Goal: Task Accomplishment & Management: Manage account settings

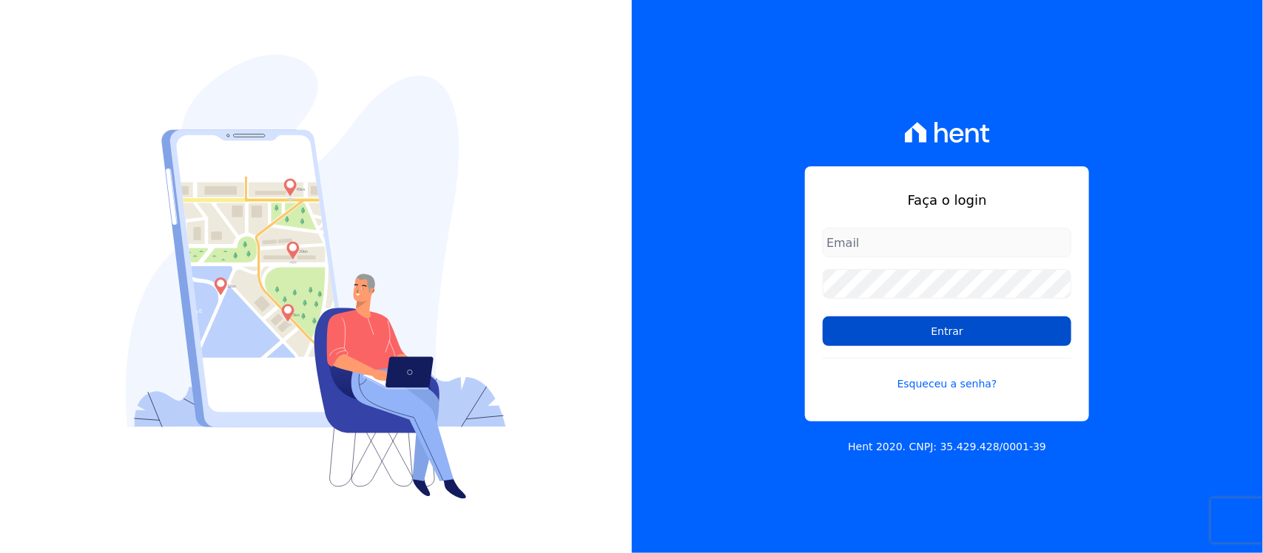
type input "[PERSON_NAME][EMAIL_ADDRESS][PERSON_NAME][DOMAIN_NAME]"
click at [923, 331] on input "Entrar" at bounding box center [947, 332] width 249 height 30
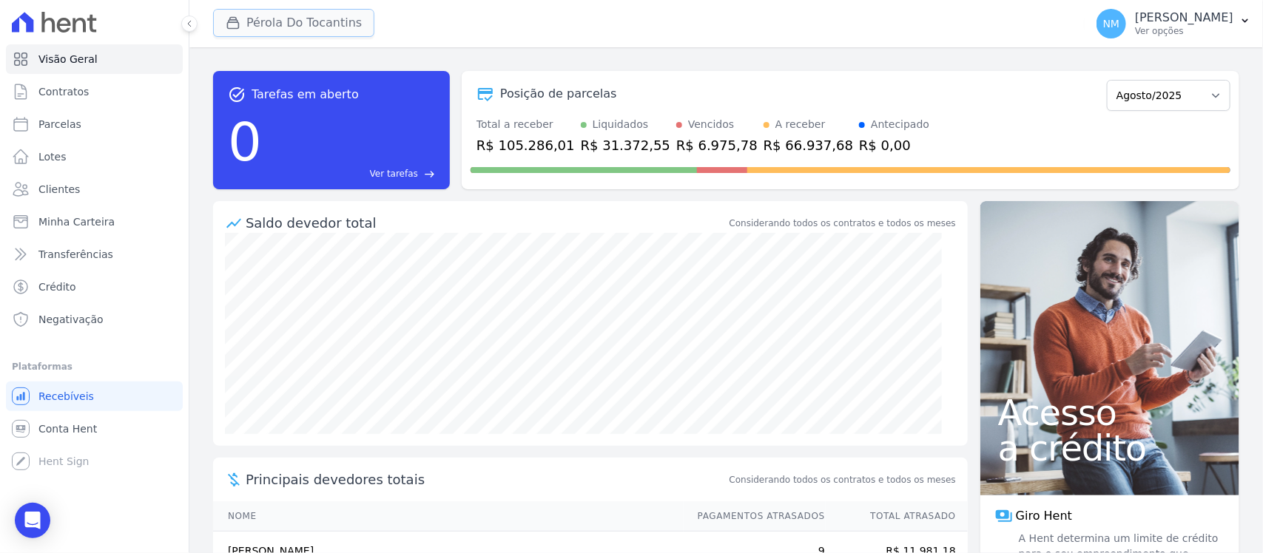
click at [246, 23] on button "Pérola Do Tocantins" at bounding box center [293, 23] width 161 height 28
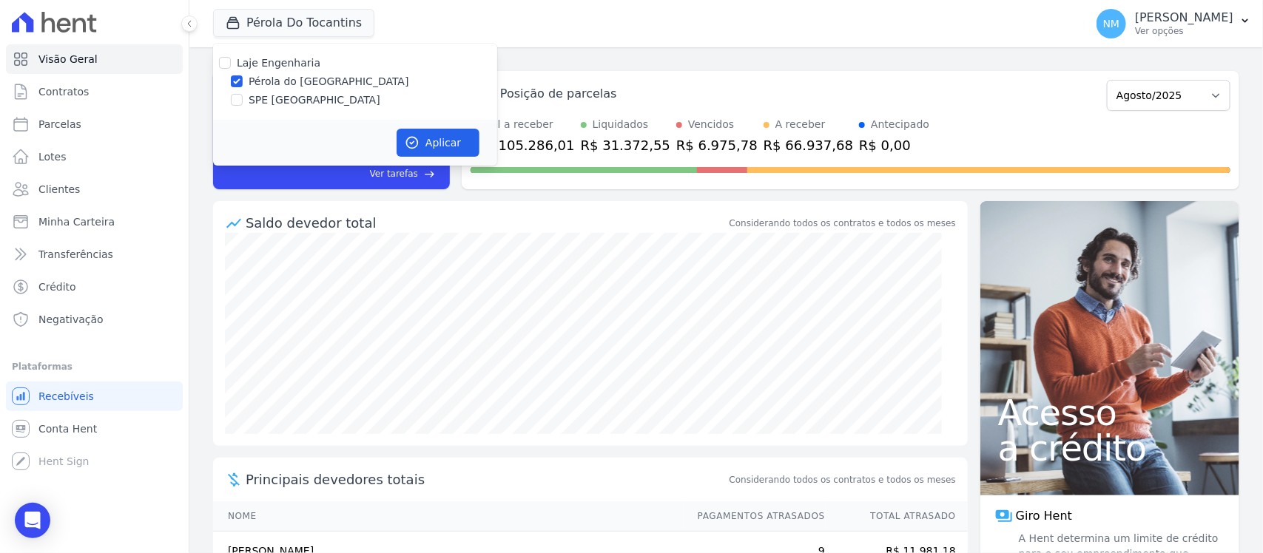
click at [275, 92] on label "SPE [GEOGRAPHIC_DATA]" at bounding box center [315, 100] width 132 height 16
click at [243, 94] on input "SPE [GEOGRAPHIC_DATA]" at bounding box center [237, 100] width 12 height 12
checkbox input "true"
click at [290, 84] on label "Pérola do [GEOGRAPHIC_DATA]" at bounding box center [329, 82] width 161 height 16
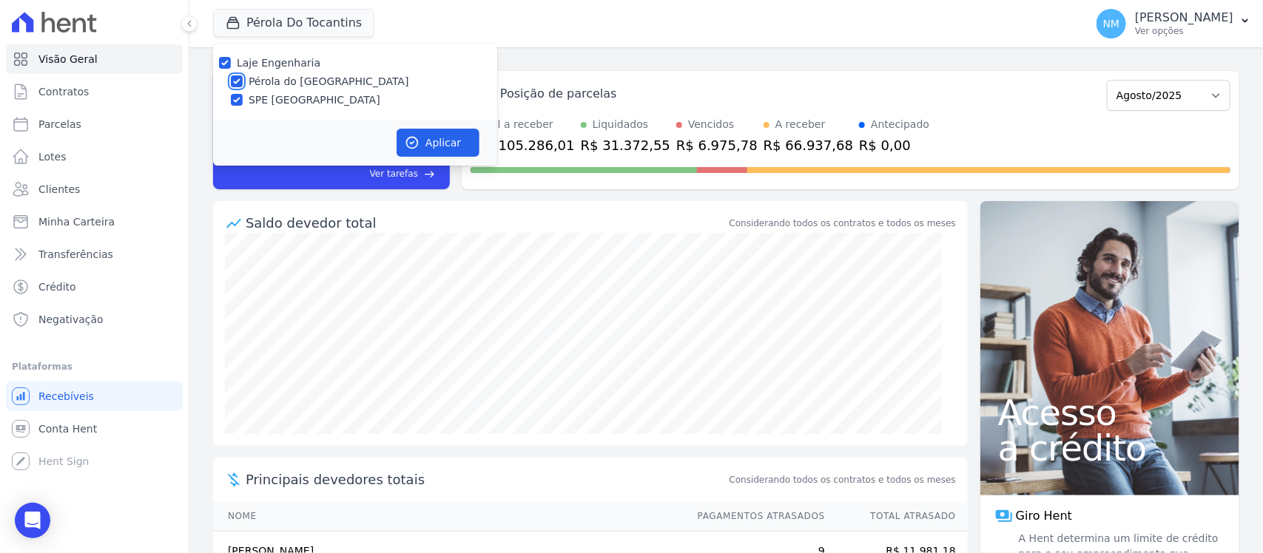
click at [243, 84] on input "Pérola do [GEOGRAPHIC_DATA]" at bounding box center [237, 81] width 12 height 12
checkbox input "false"
drag, startPoint x: 436, startPoint y: 138, endPoint x: 604, endPoint y: 169, distance: 170.7
click at [436, 138] on button "Aplicar" at bounding box center [438, 143] width 83 height 28
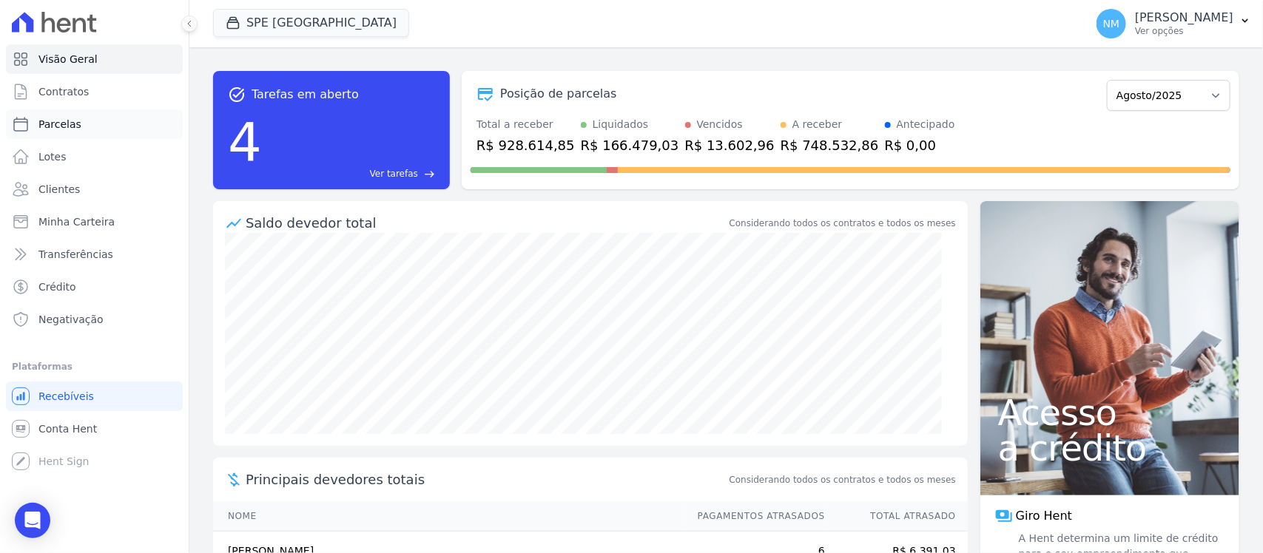
drag, startPoint x: 90, startPoint y: 131, endPoint x: 107, endPoint y: 128, distance: 18.0
click at [90, 130] on link "Parcelas" at bounding box center [94, 124] width 177 height 30
click at [107, 128] on link "Parcelas" at bounding box center [94, 124] width 177 height 30
select select
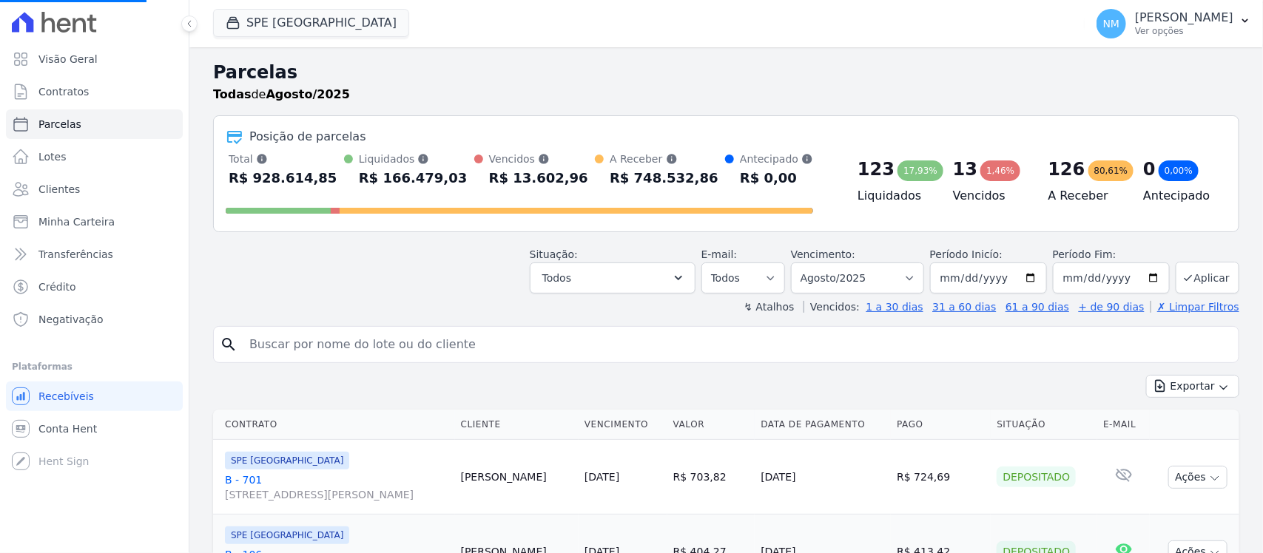
select select
click at [286, 345] on input "search" at bounding box center [736, 345] width 992 height 30
type input "HELIANE"
select select
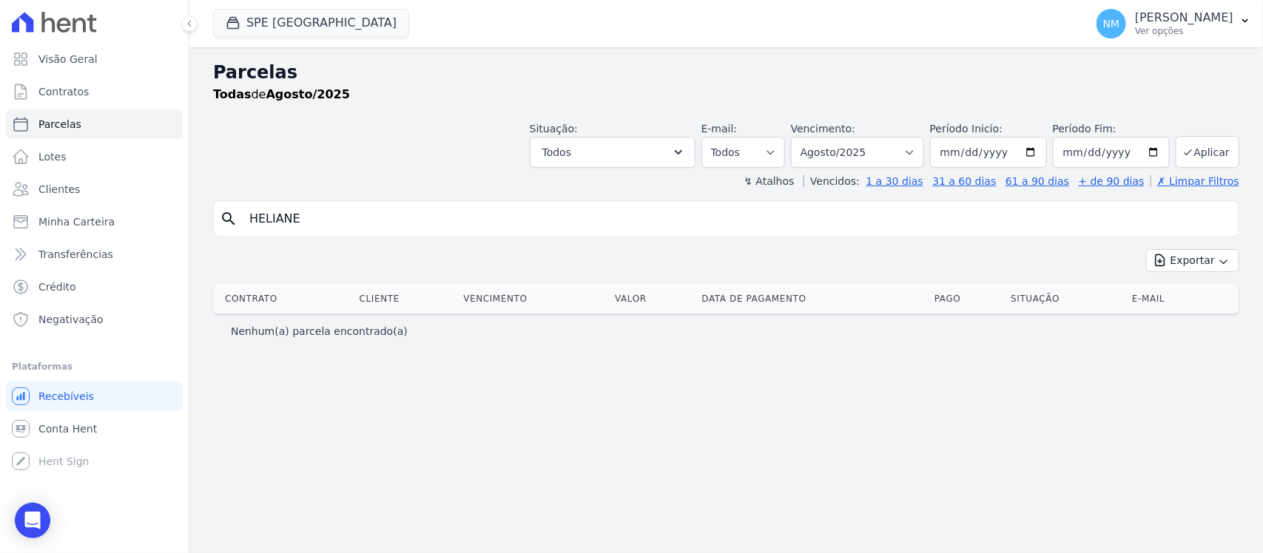
click at [323, 220] on input "HELIANE" at bounding box center [736, 219] width 992 height 30
select select
click at [323, 224] on input "HELIANE" at bounding box center [736, 219] width 992 height 30
type input "H"
type input "PIZA"
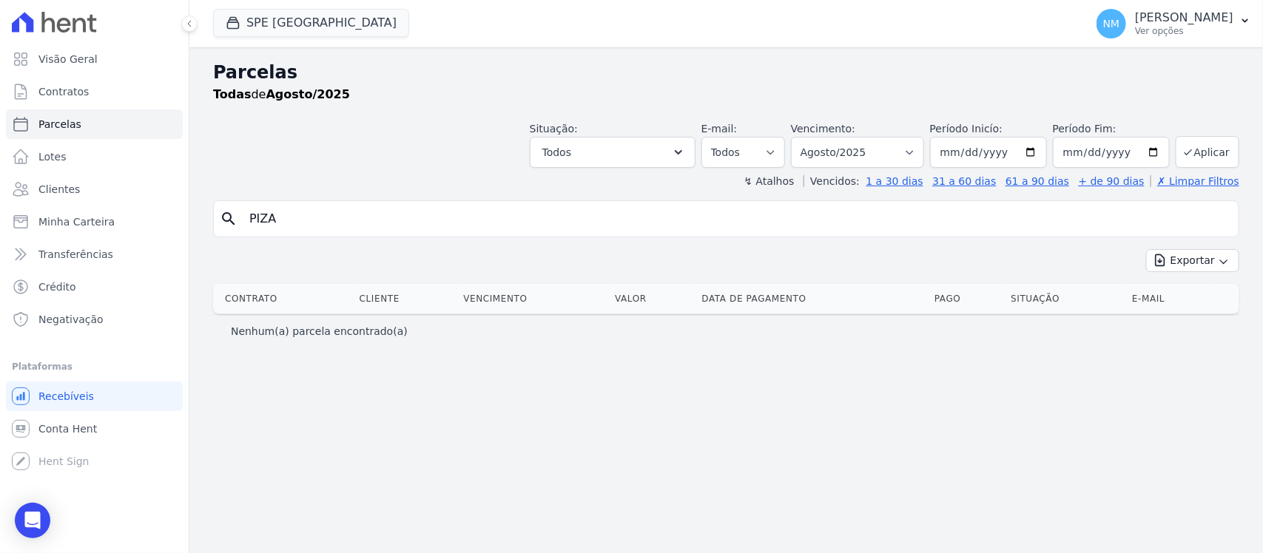
select select
click at [695, 152] on button "Todos" at bounding box center [613, 152] width 166 height 31
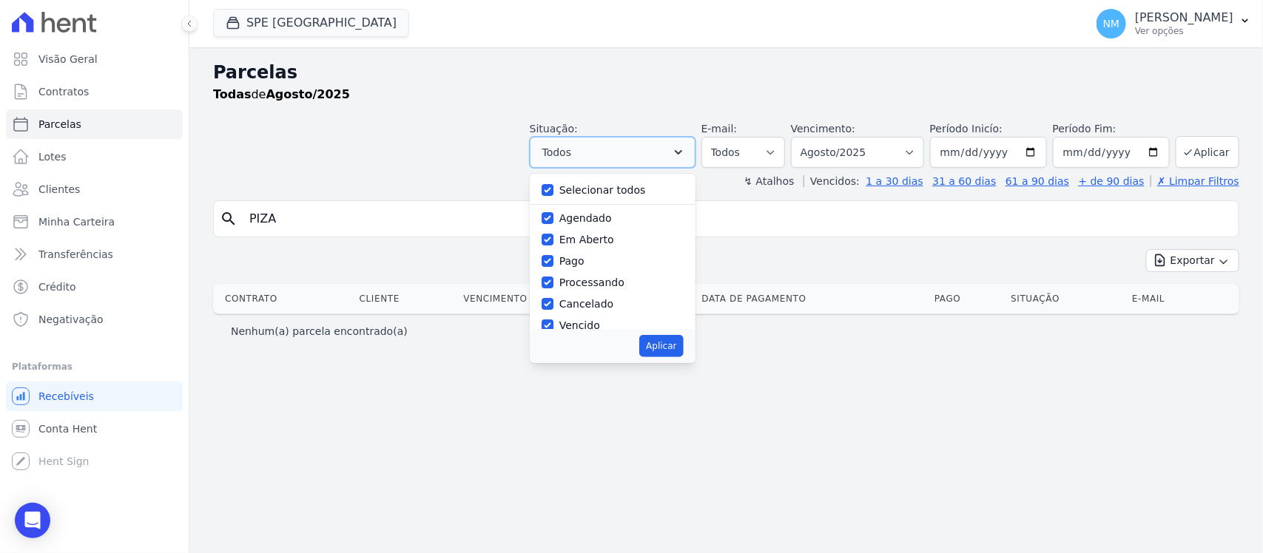
click at [686, 153] on icon "button" at bounding box center [678, 152] width 15 height 15
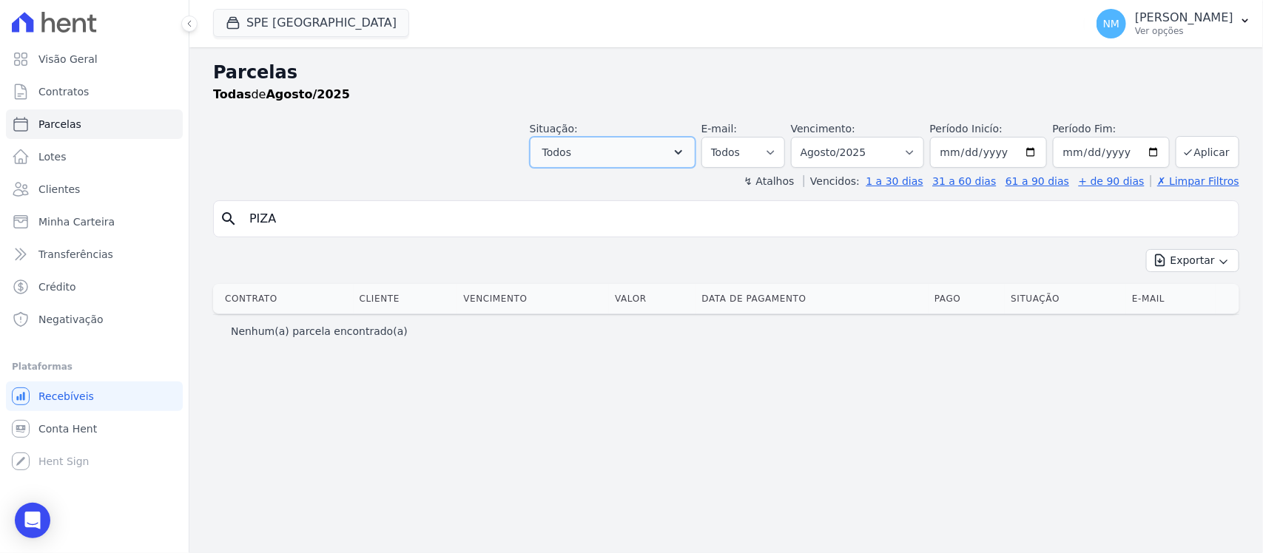
click at [686, 153] on icon "button" at bounding box center [678, 152] width 15 height 15
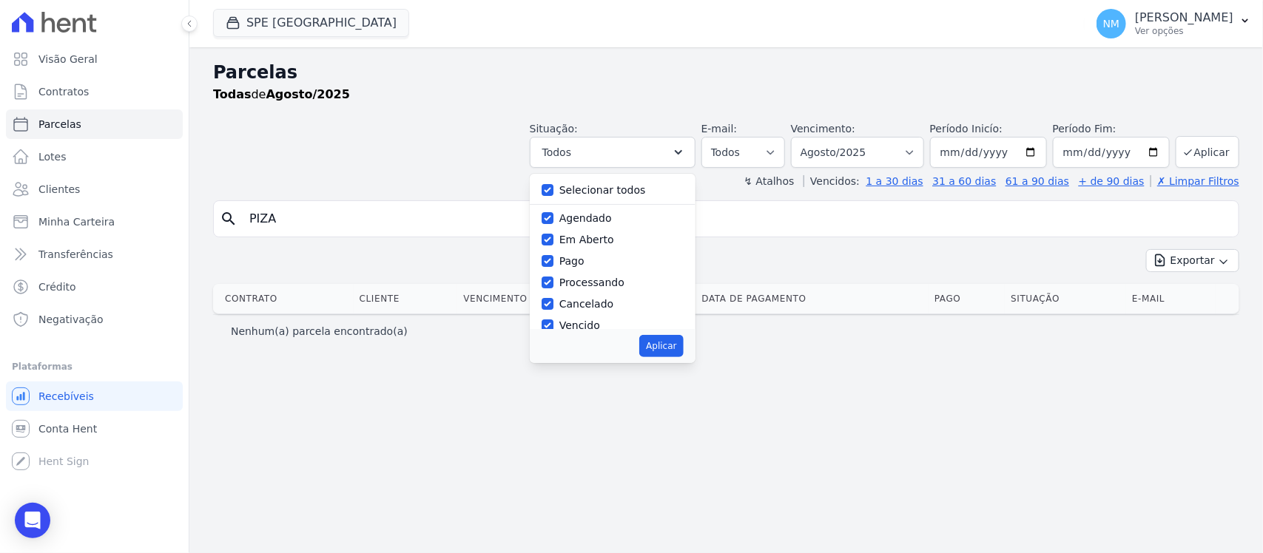
click at [611, 263] on div "Pago" at bounding box center [613, 261] width 142 height 21
click at [584, 267] on label "Pago" at bounding box center [571, 261] width 25 height 12
click at [553, 267] on input "Pago" at bounding box center [548, 261] width 12 height 12
checkbox input "false"
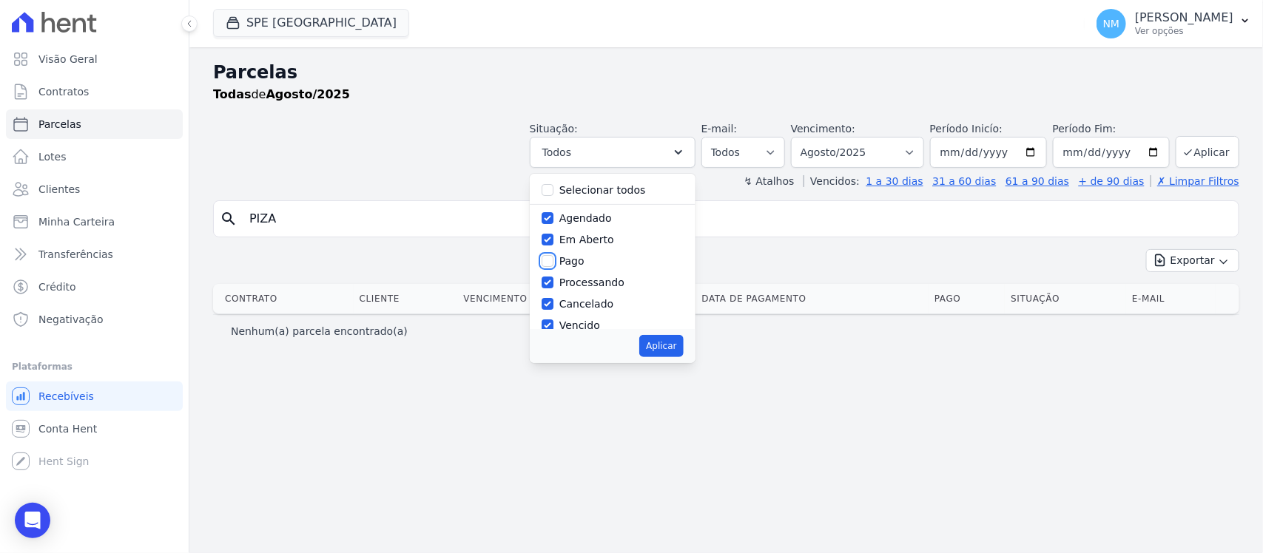
click at [553, 261] on input "Pago" at bounding box center [548, 261] width 12 height 12
checkbox input "true"
click at [553, 287] on input "Processando" at bounding box center [548, 283] width 12 height 12
checkbox input "false"
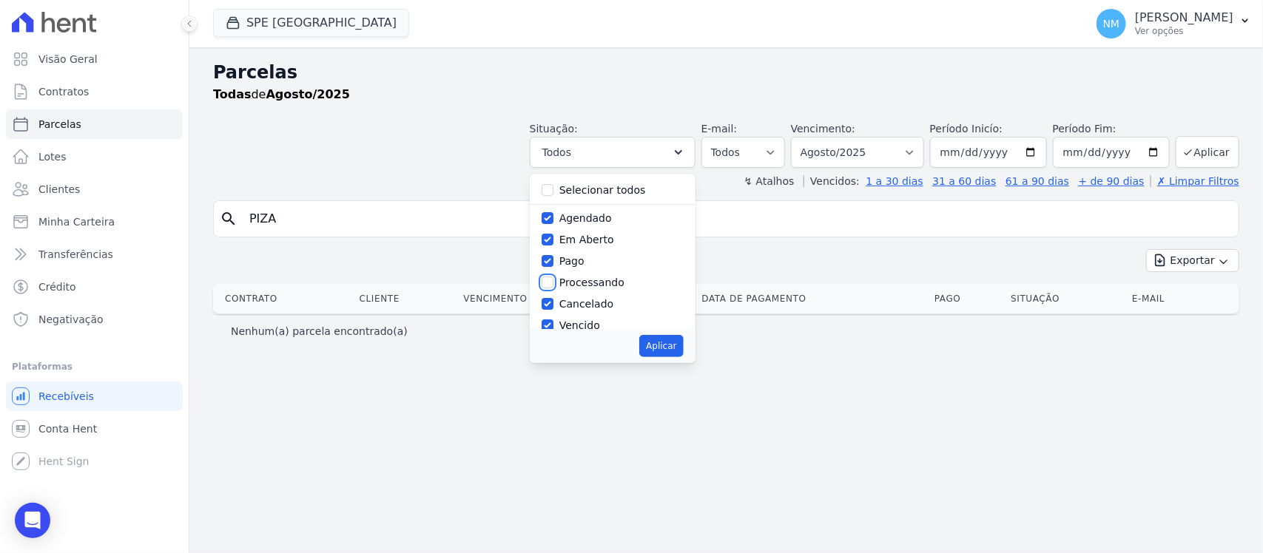
checkbox input "false"
drag, startPoint x: 567, startPoint y: 304, endPoint x: 567, endPoint y: 322, distance: 17.8
click at [553, 308] on input "Cancelado" at bounding box center [548, 304] width 12 height 12
checkbox input "false"
click at [553, 323] on input "Vencido" at bounding box center [548, 326] width 12 height 12
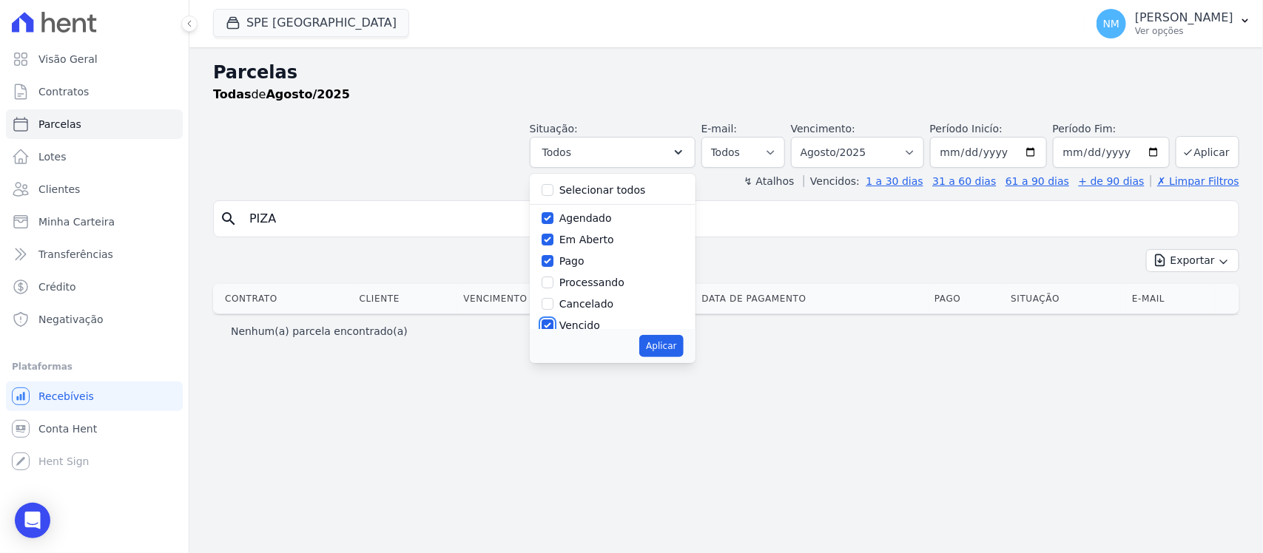
checkbox input "false"
click at [553, 237] on input "Em Aberto" at bounding box center [548, 240] width 12 height 12
checkbox input "false"
click at [553, 215] on input "Agendado" at bounding box center [548, 218] width 12 height 12
checkbox input "false"
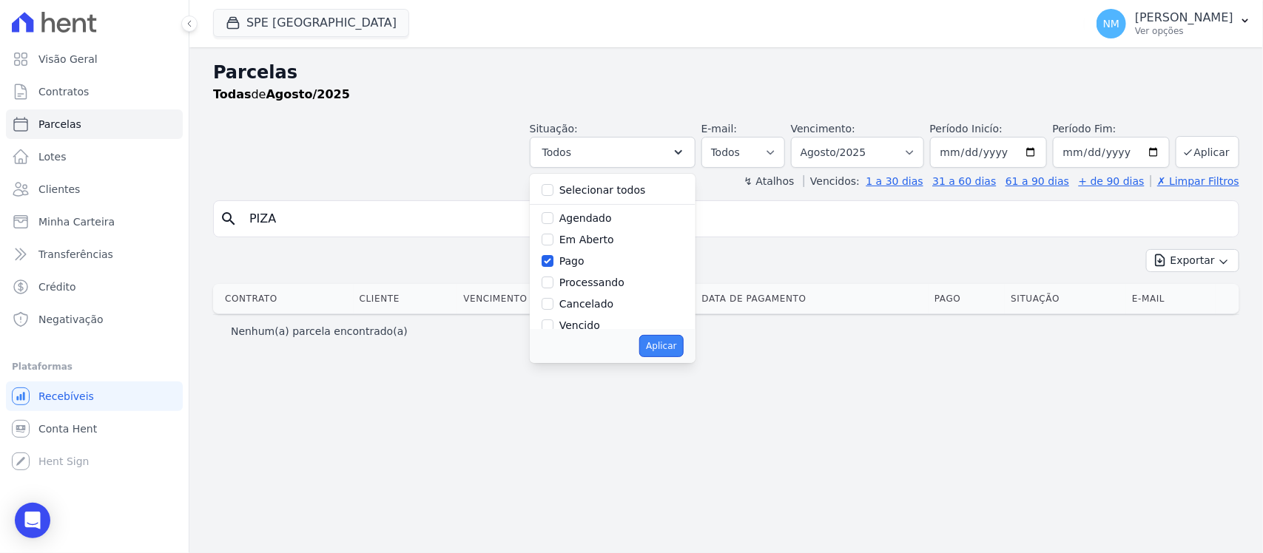
click at [673, 345] on button "Aplicar" at bounding box center [661, 346] width 44 height 22
select select "paid"
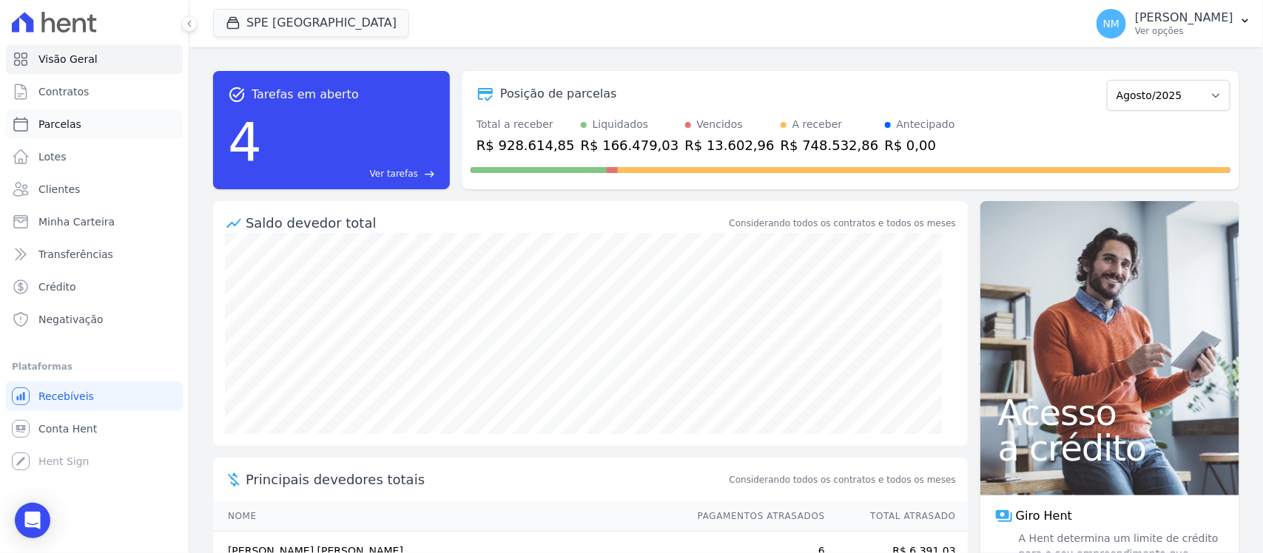
click at [109, 124] on link "Parcelas" at bounding box center [94, 124] width 177 height 30
select select
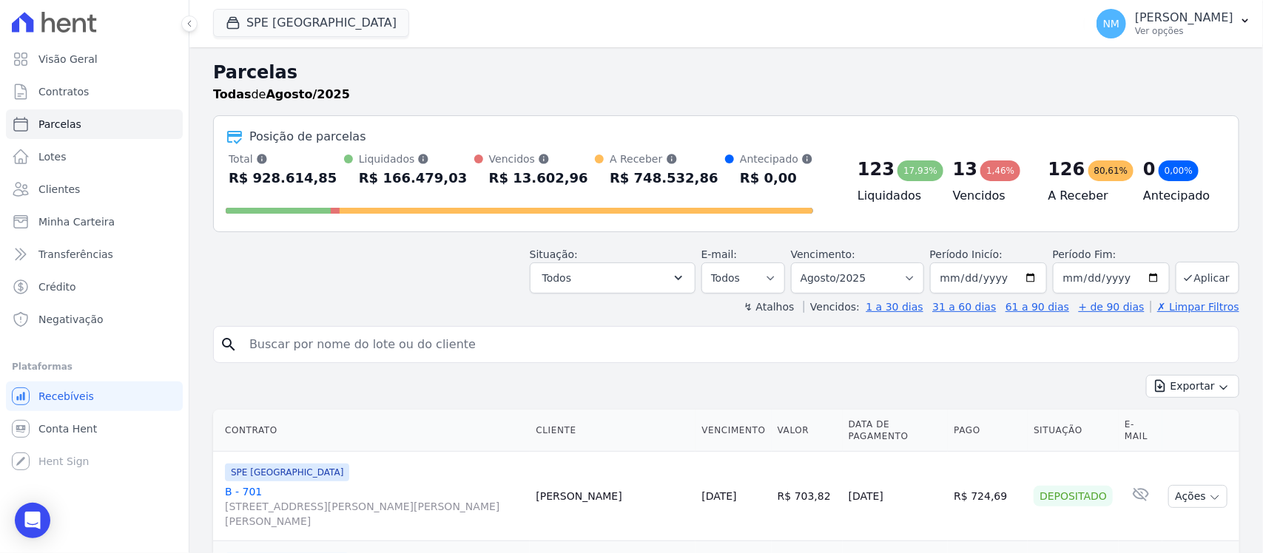
click at [271, 345] on input "search" at bounding box center [736, 345] width 992 height 30
type input "HELIANE"
select select
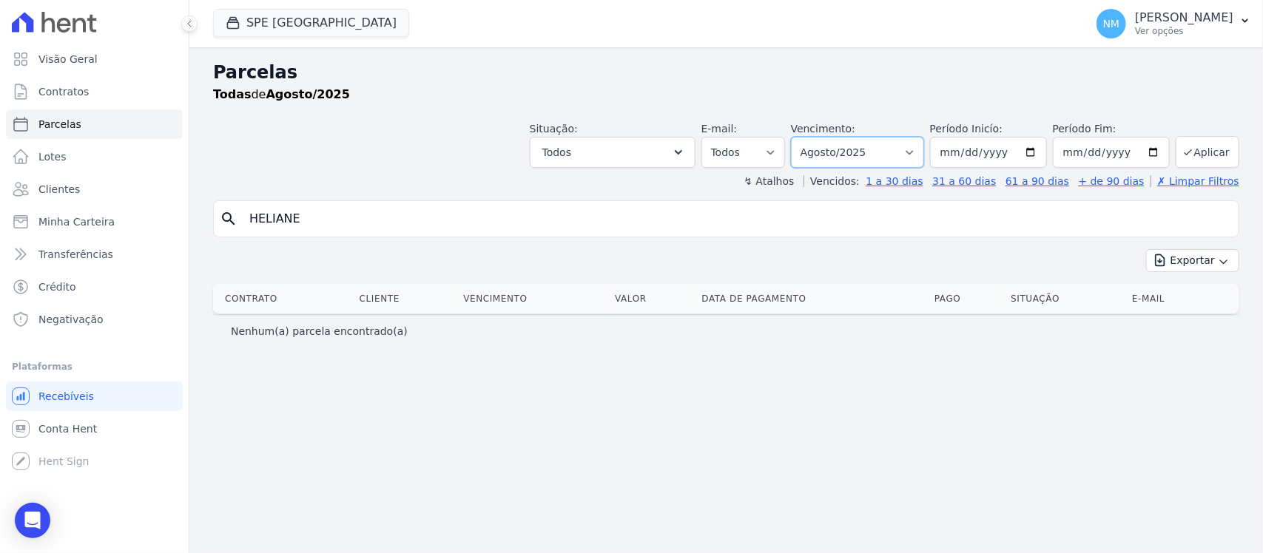
click at [918, 142] on select "Filtrar por período ──────── Todos os meses Junho/2024 Julho/2024 Agosto/2024 S…" at bounding box center [857, 152] width 133 height 31
select select "07/2025"
click at [810, 137] on select "Filtrar por período ──────── Todos os meses Junho/2024 Julho/2024 Agosto/2024 S…" at bounding box center [857, 152] width 133 height 31
select select
drag, startPoint x: 101, startPoint y: 120, endPoint x: 153, endPoint y: 137, distance: 54.5
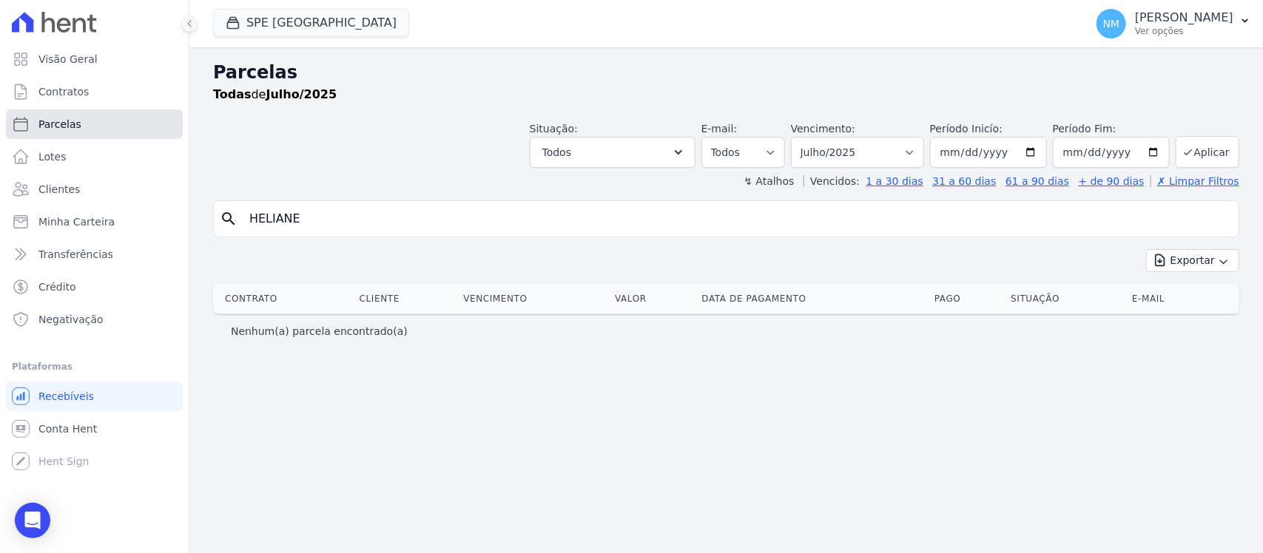
click at [101, 120] on link "Parcelas" at bounding box center [94, 124] width 177 height 30
select select
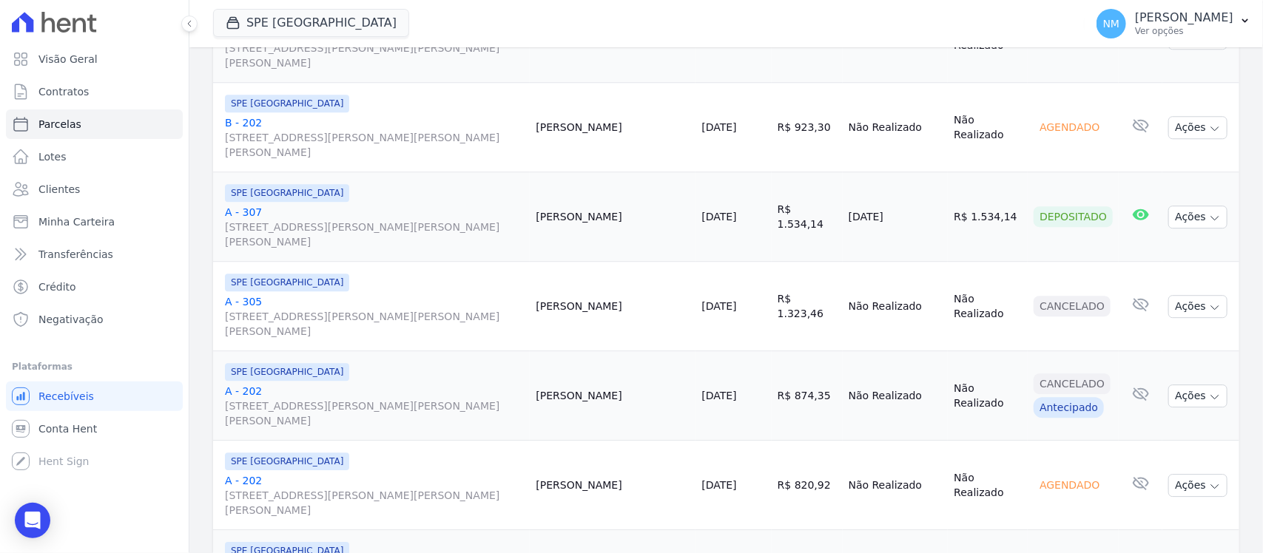
scroll to position [1824, 0]
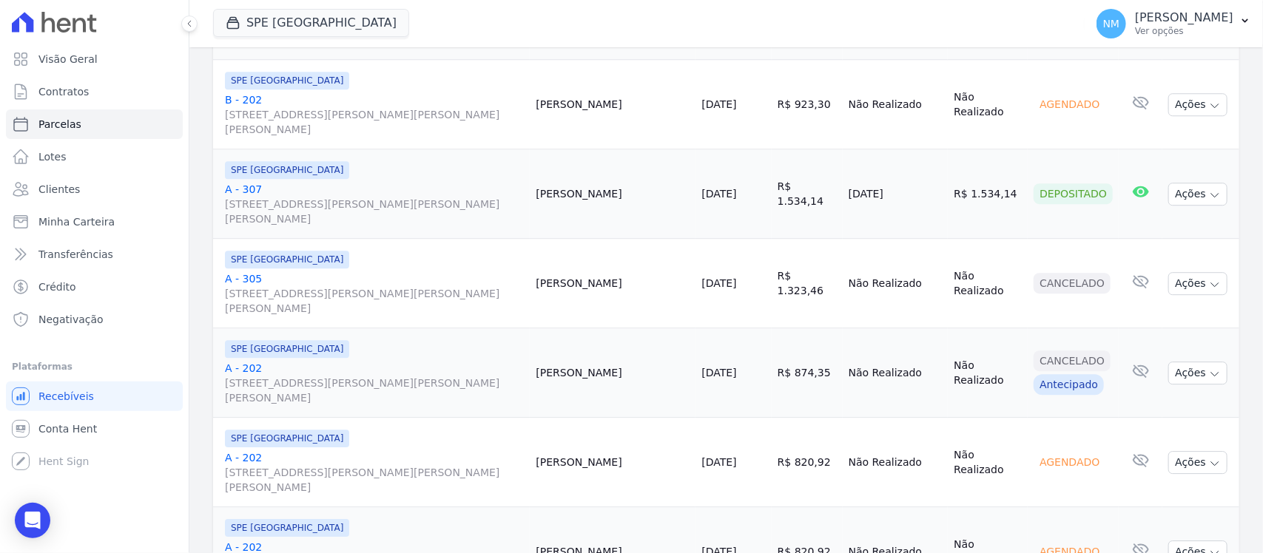
select select
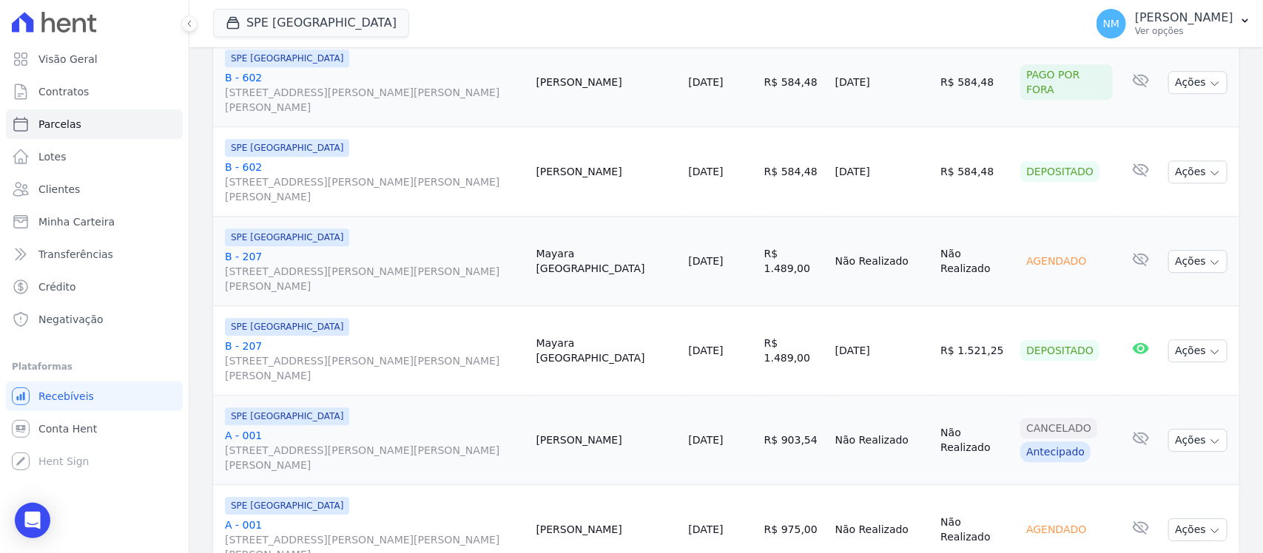
scroll to position [1824, 0]
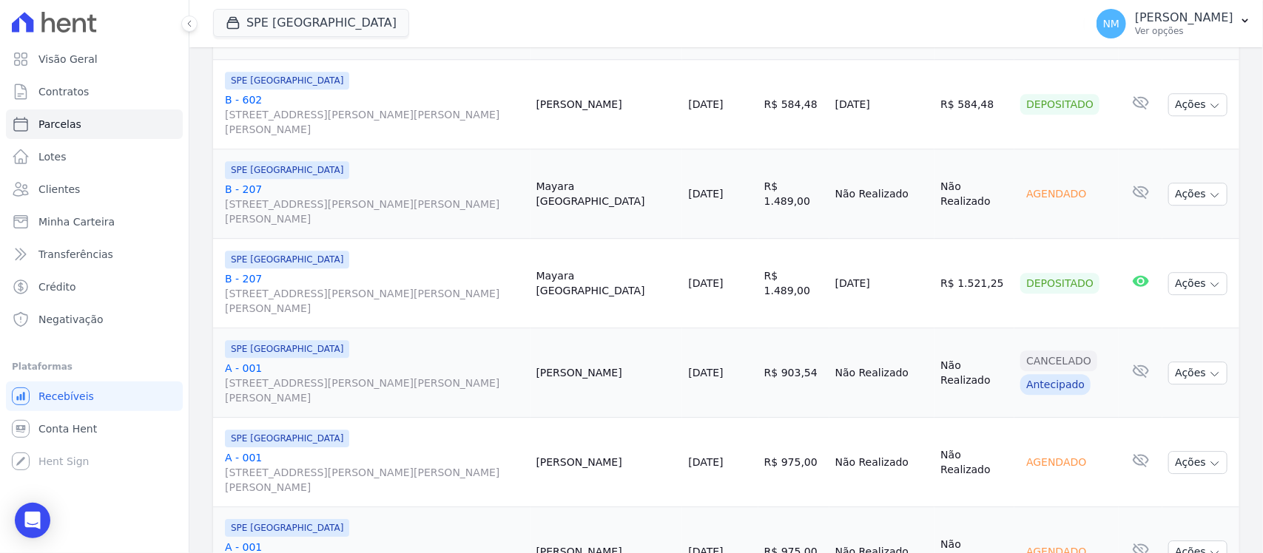
select select
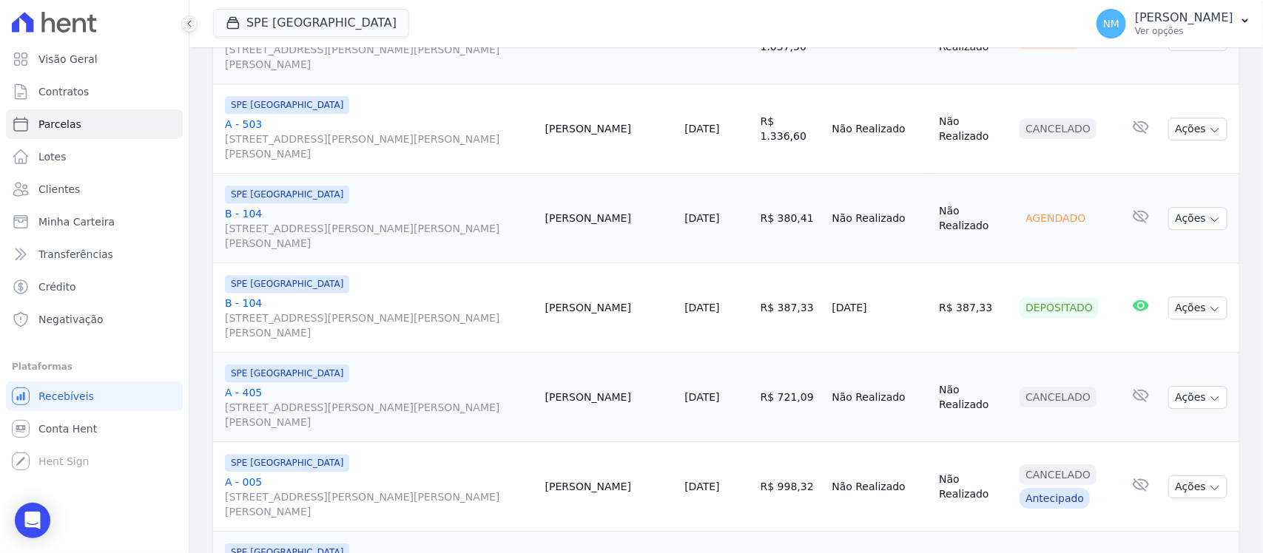
scroll to position [1824, 0]
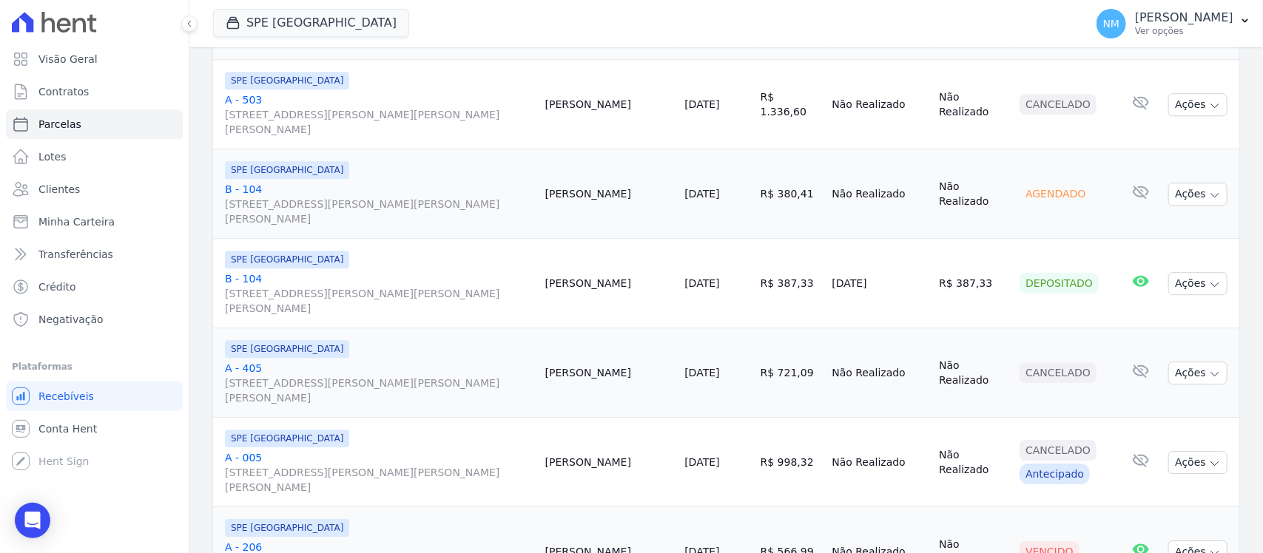
select select
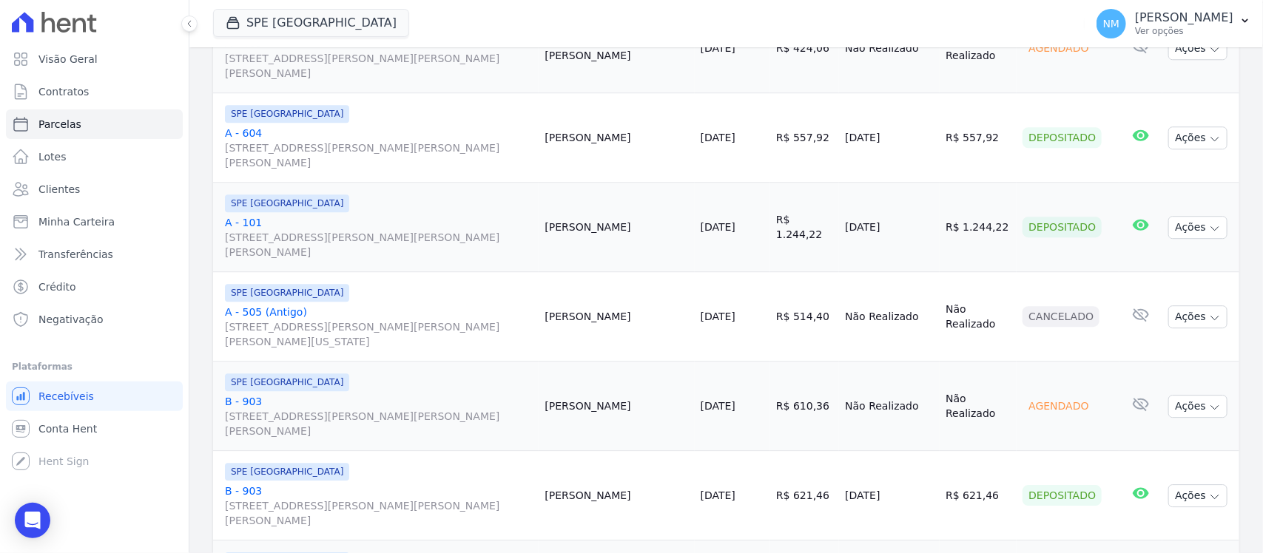
scroll to position [1824, 0]
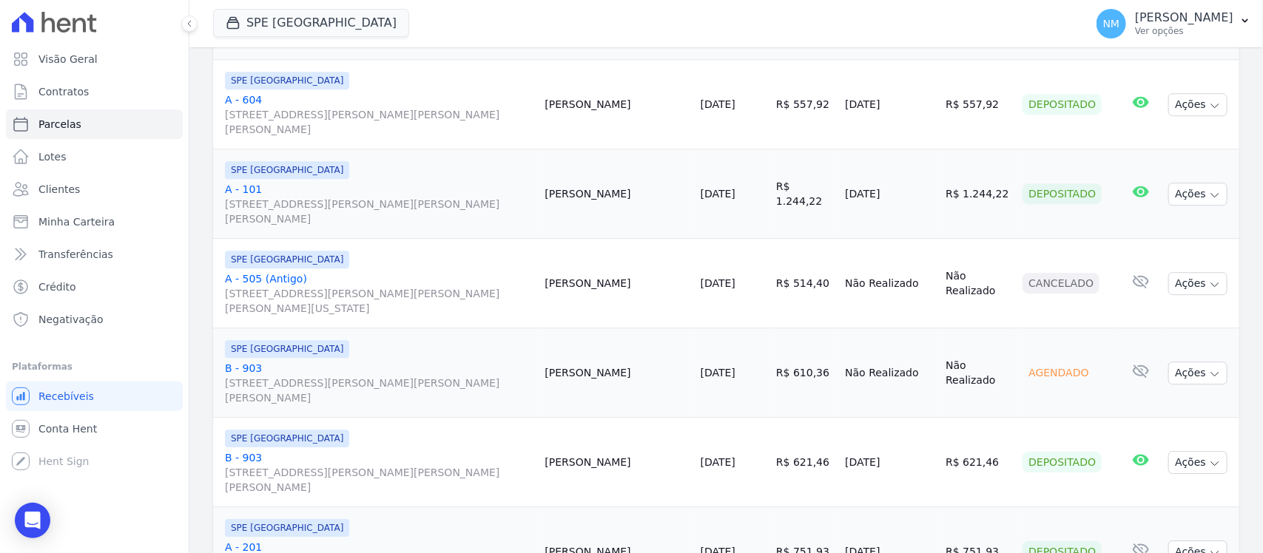
select select
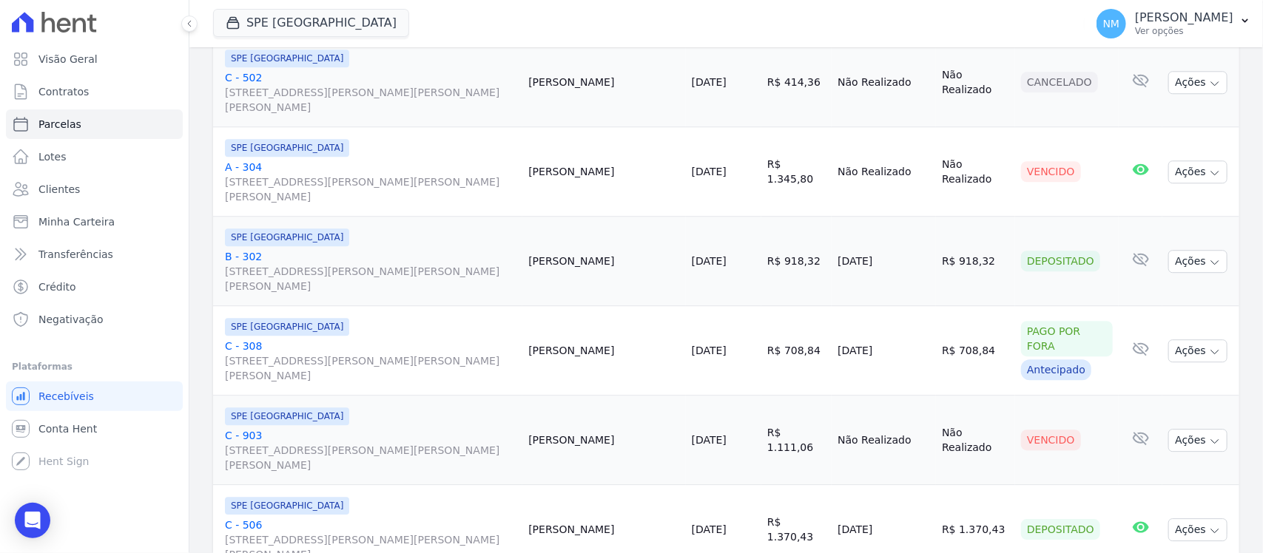
scroll to position [1824, 0]
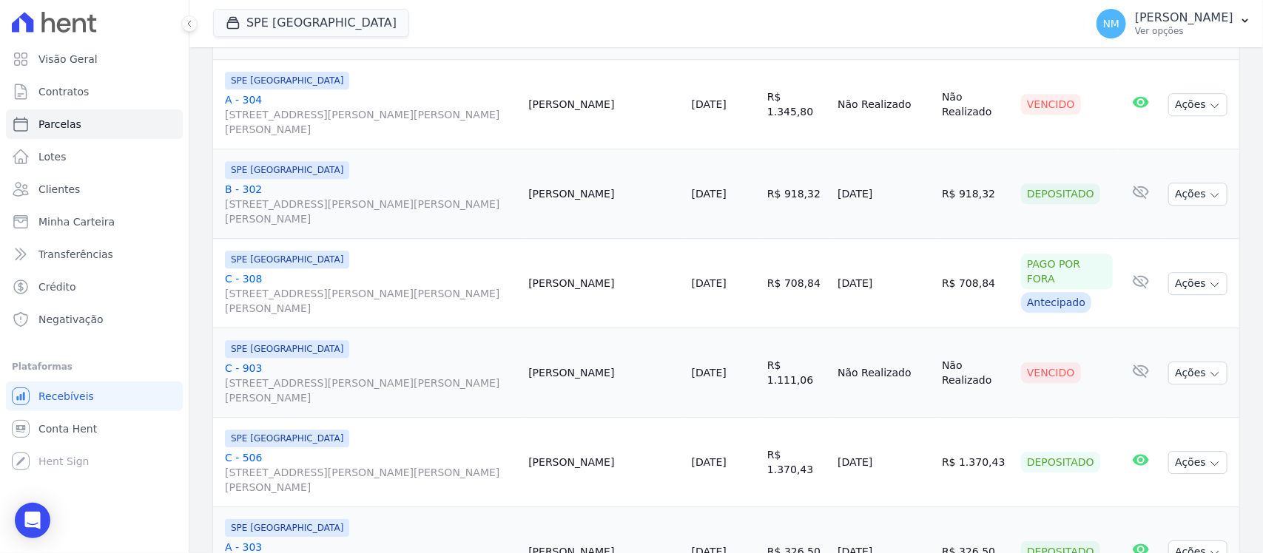
select select
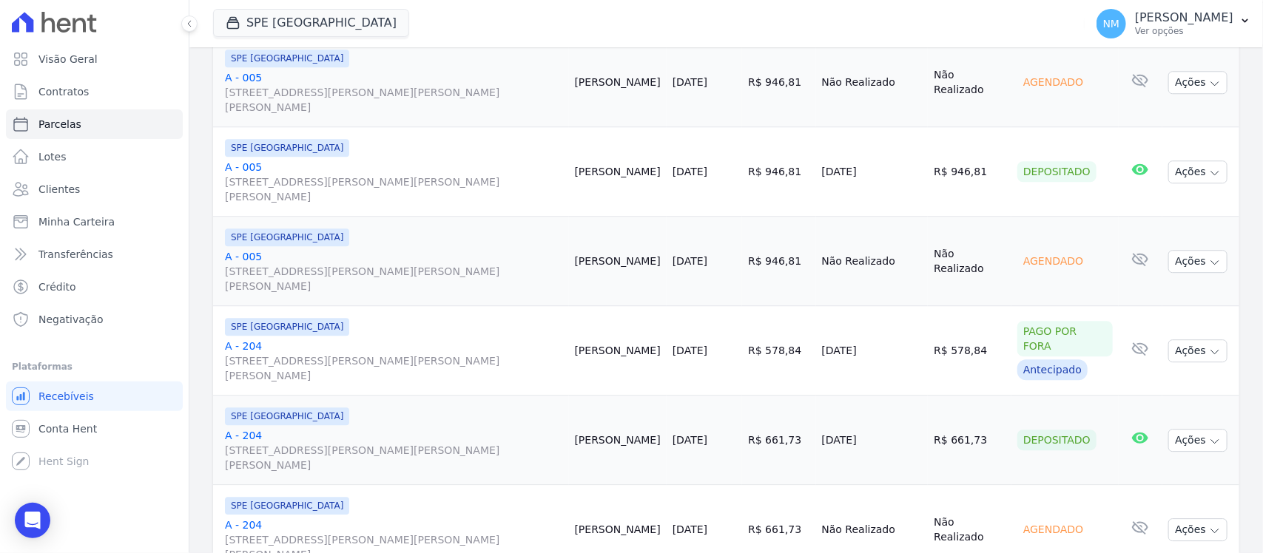
scroll to position [1824, 0]
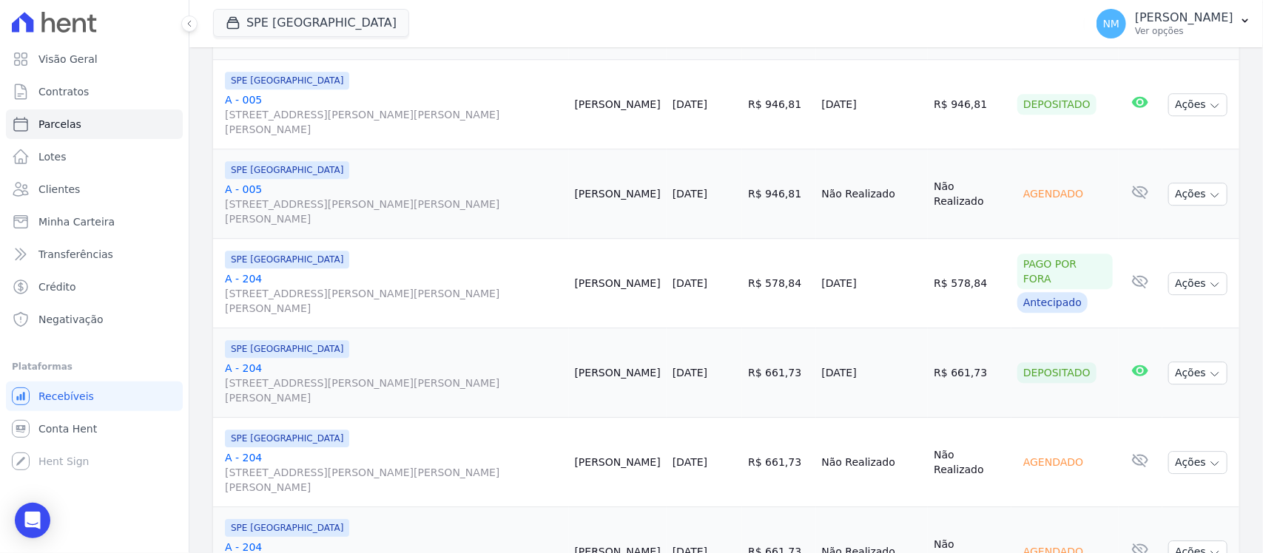
select select
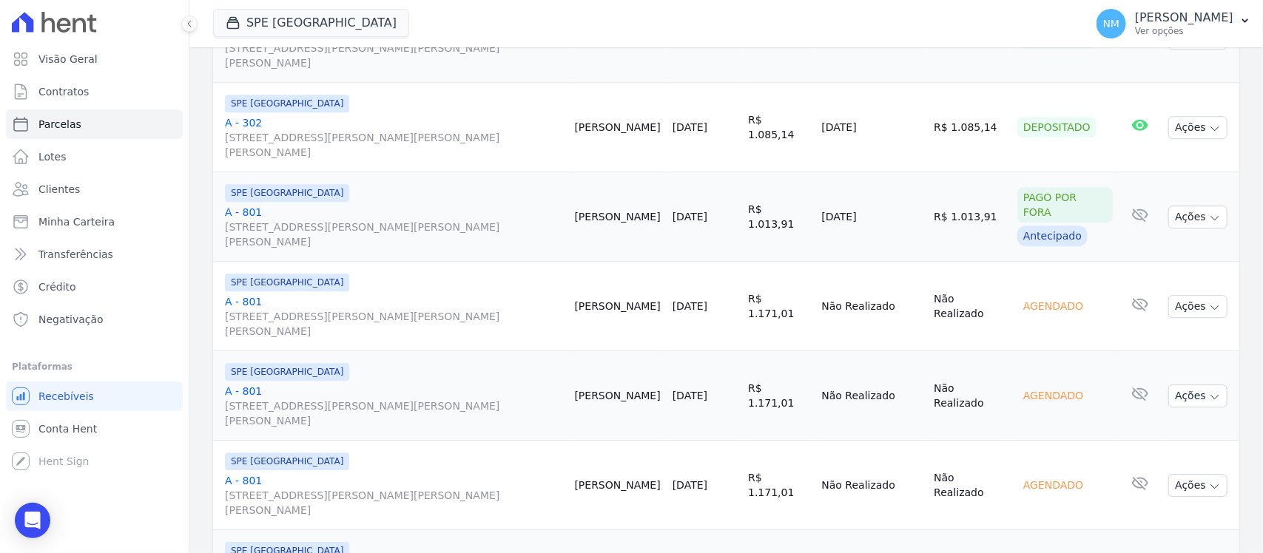
scroll to position [1824, 0]
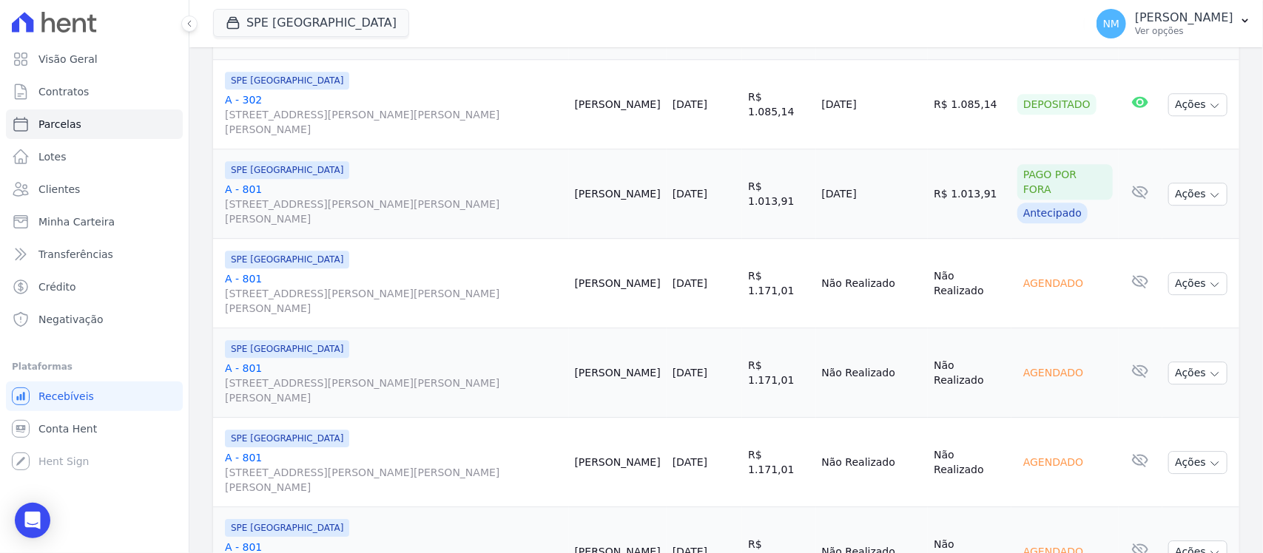
select select
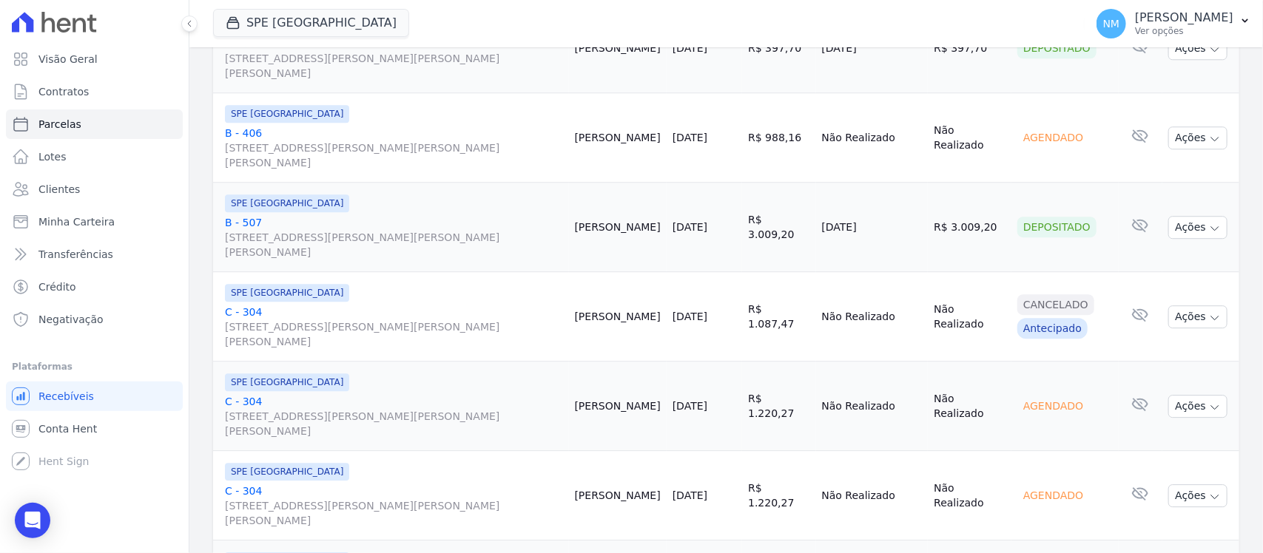
scroll to position [1824, 0]
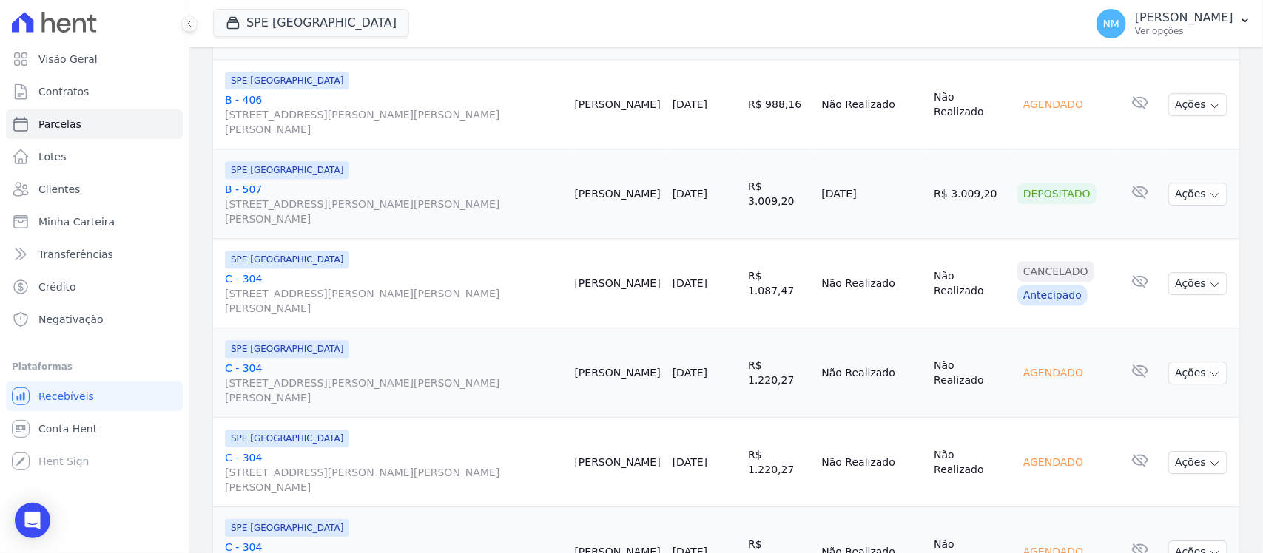
select select
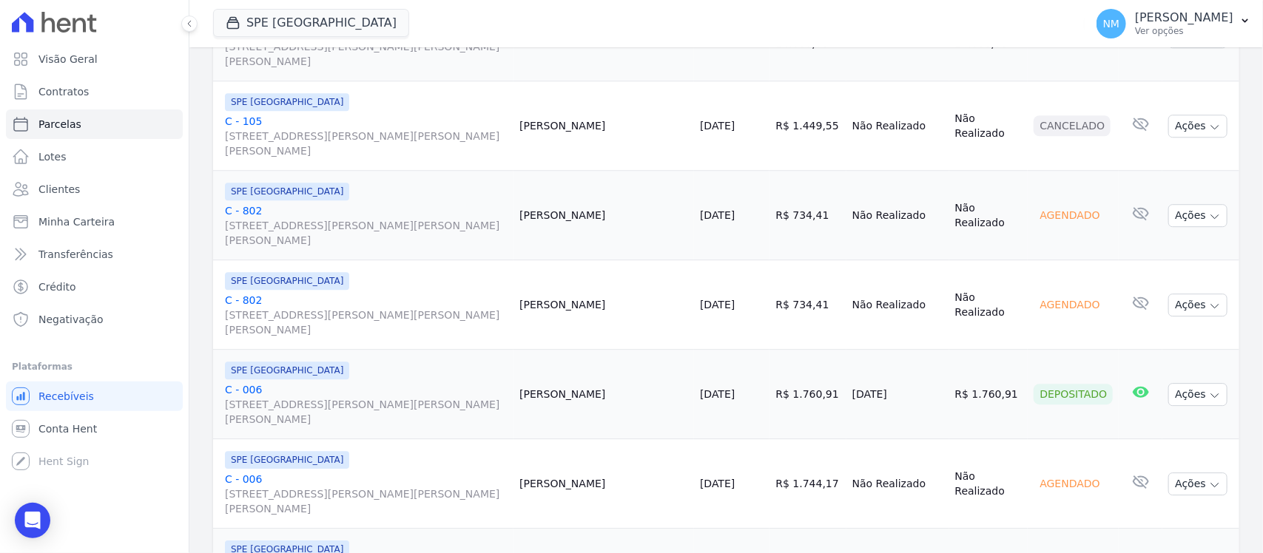
scroll to position [1824, 0]
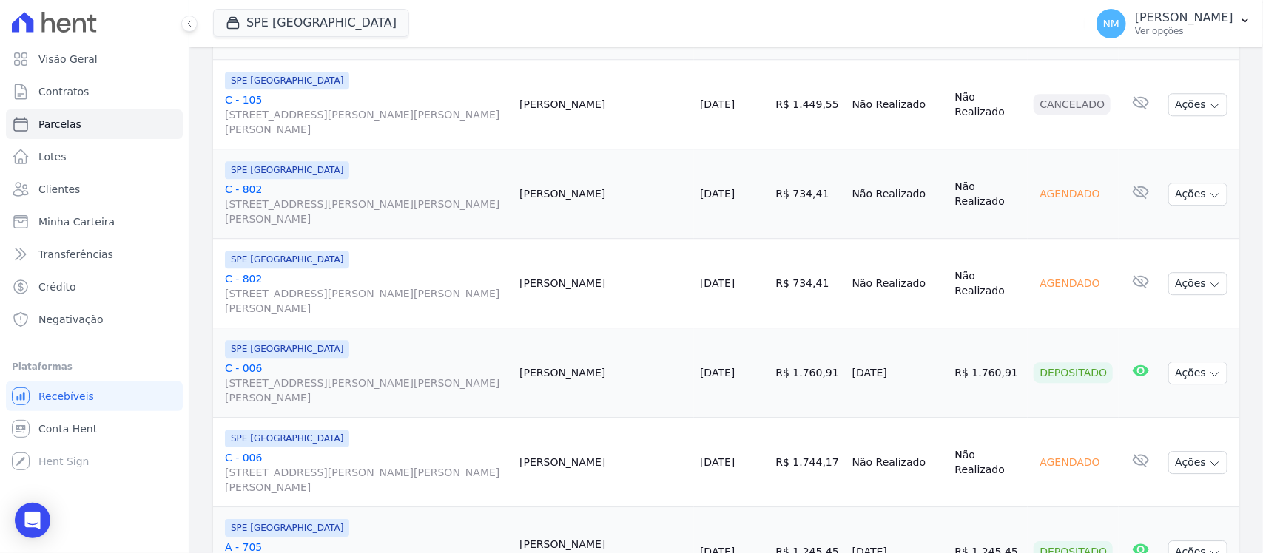
select select
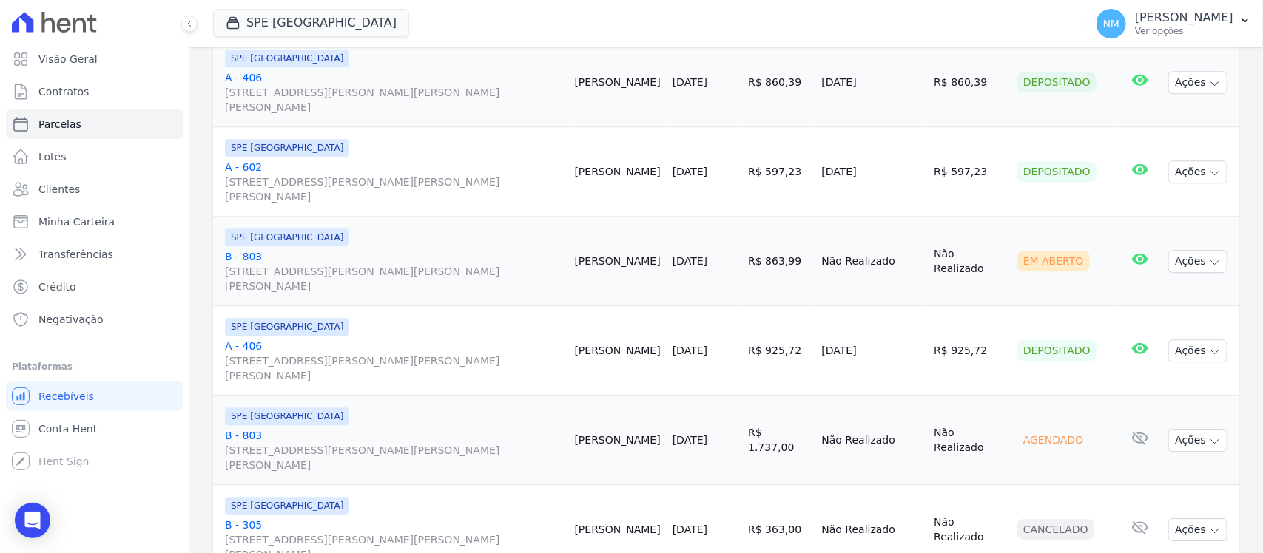
scroll to position [1824, 0]
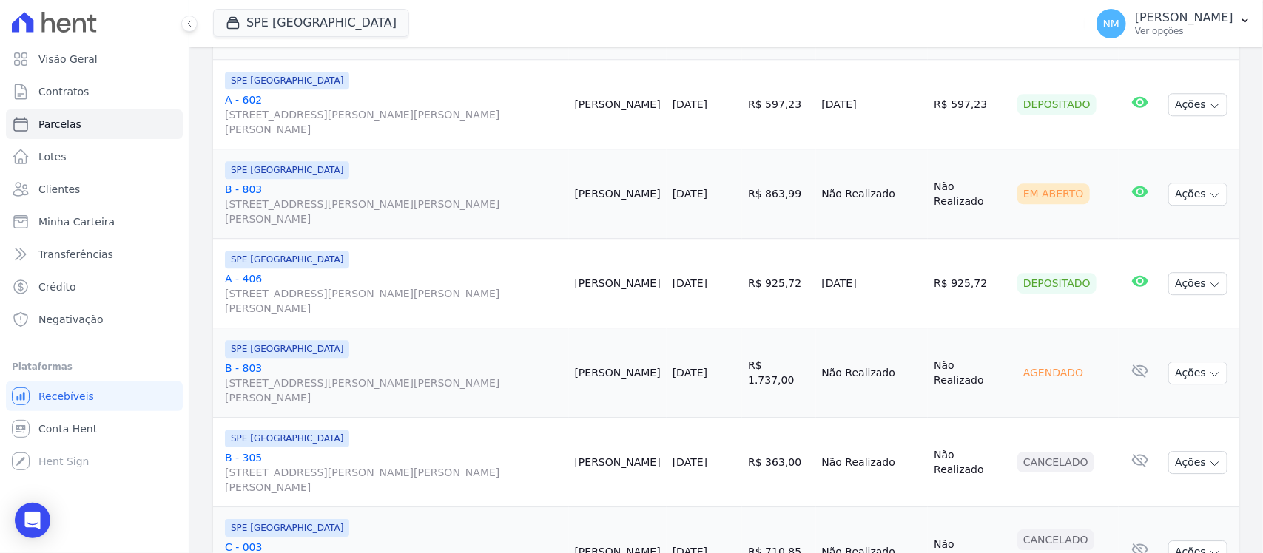
select select
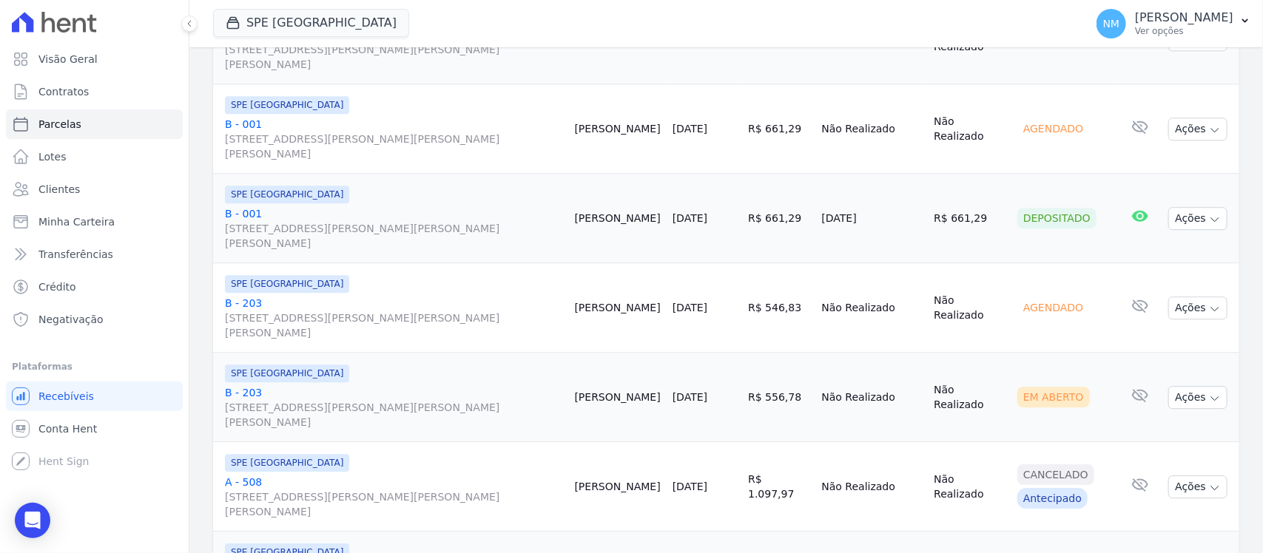
scroll to position [1824, 0]
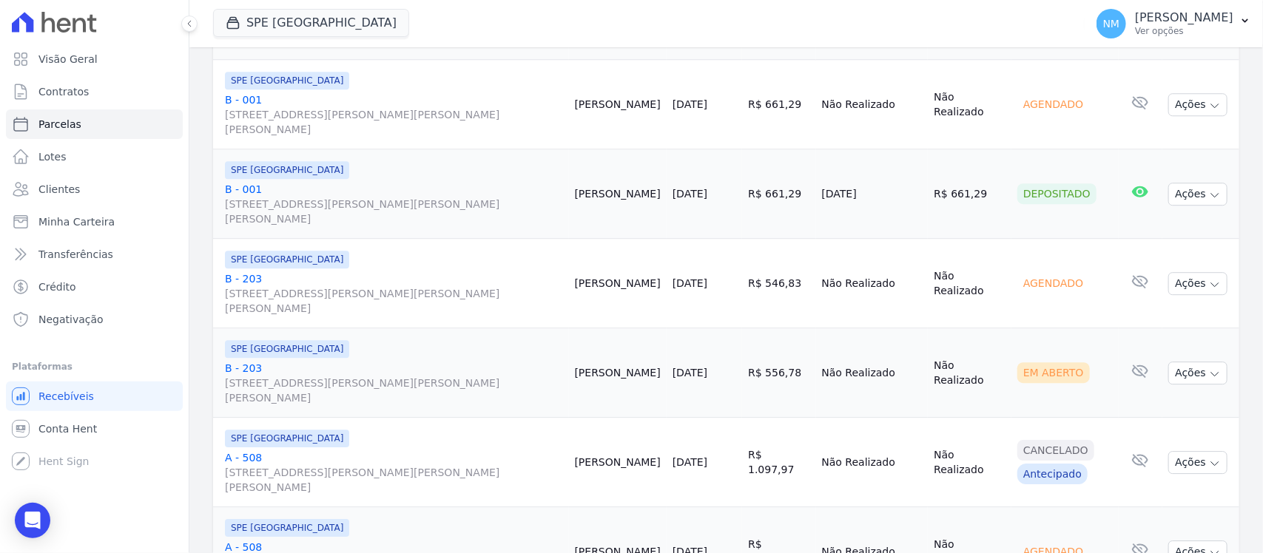
select select
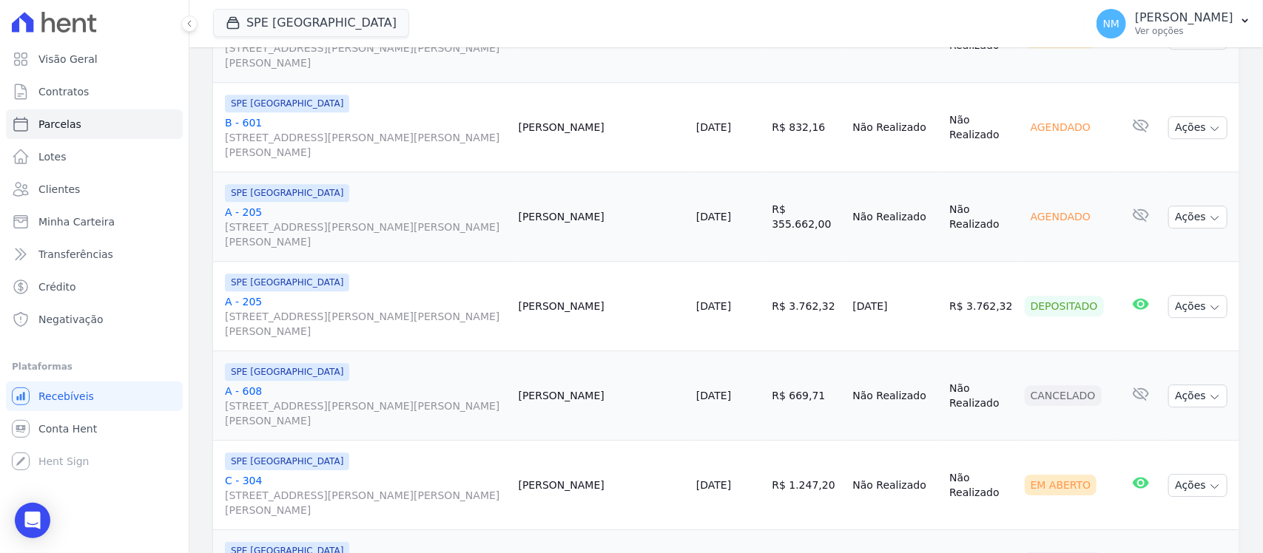
scroll to position [1824, 0]
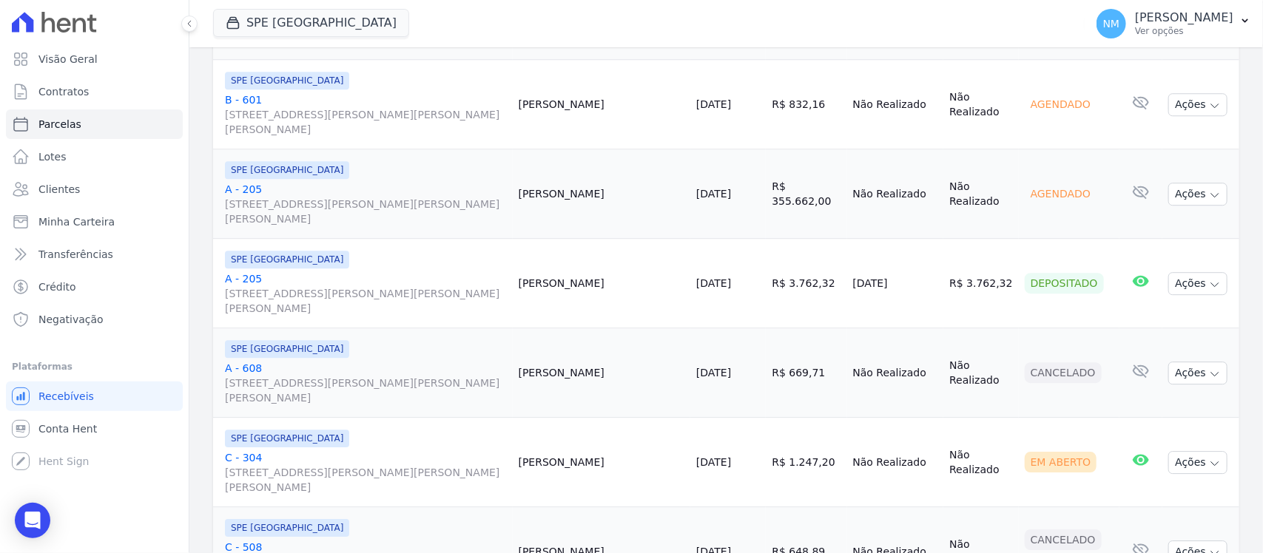
select select
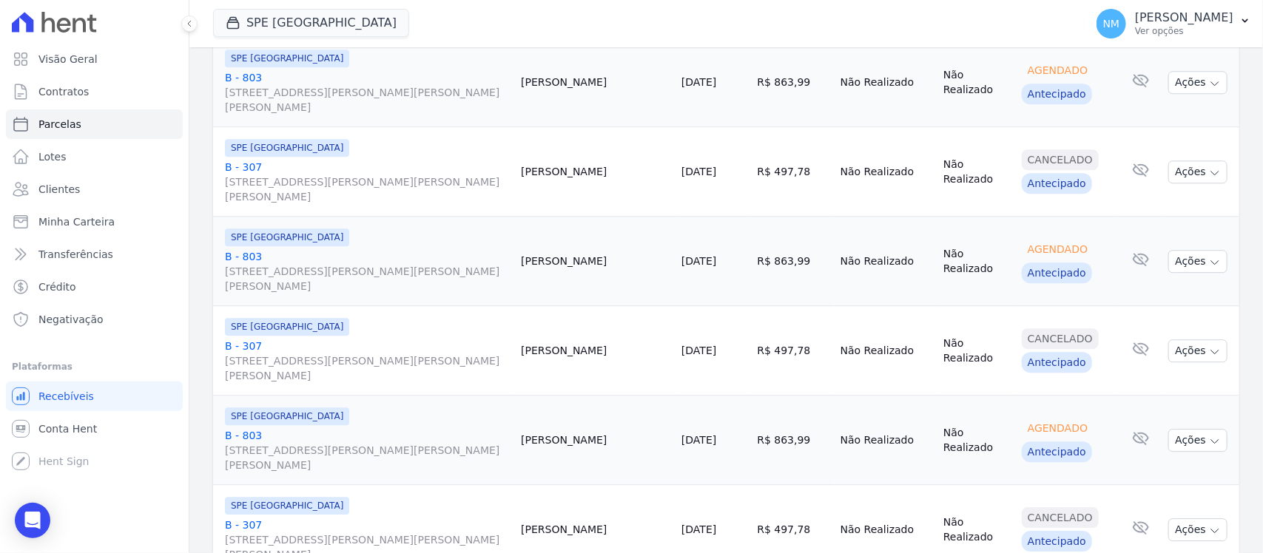
scroll to position [1824, 0]
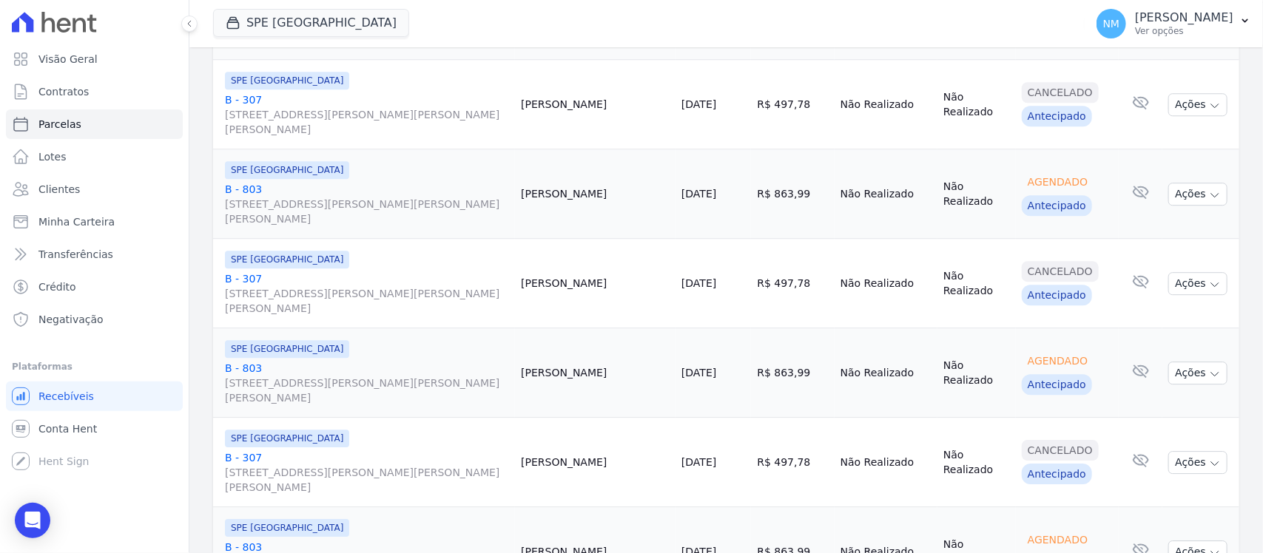
select select
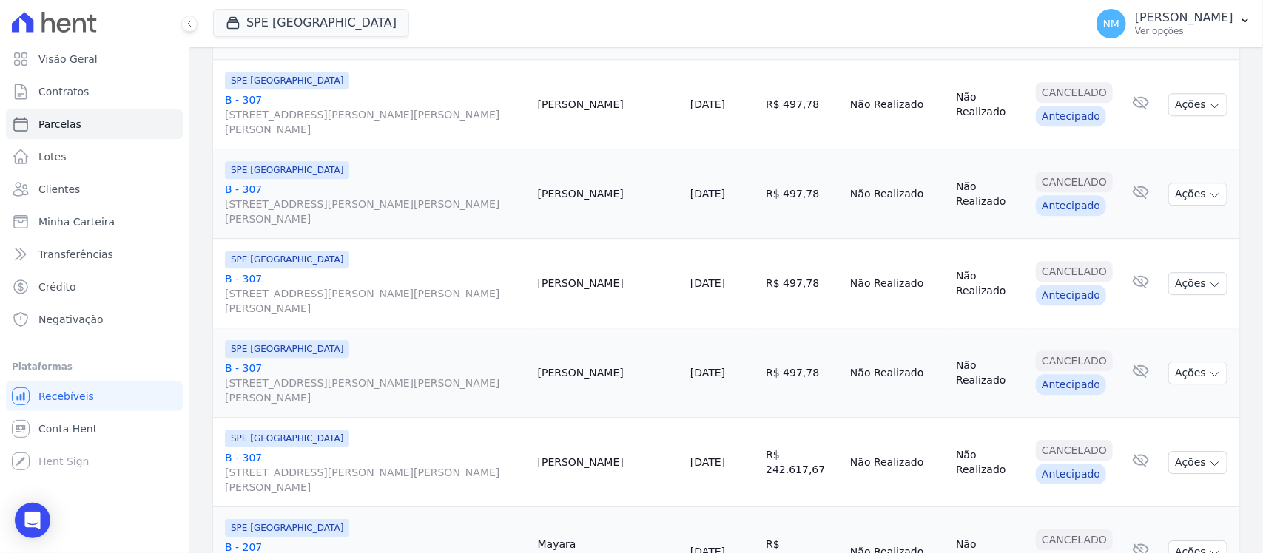
scroll to position [1454, 0]
